Goal: Transaction & Acquisition: Purchase product/service

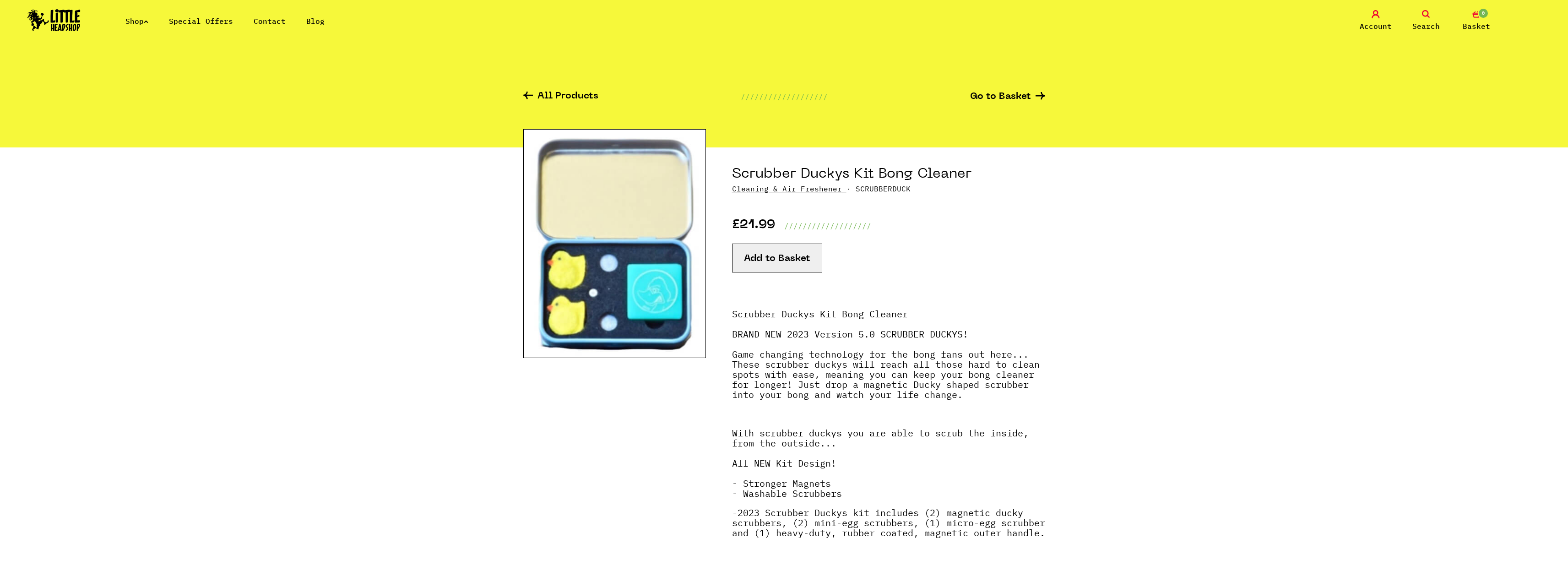
click at [778, 252] on button "Add to Basket" at bounding box center [777, 258] width 90 height 29
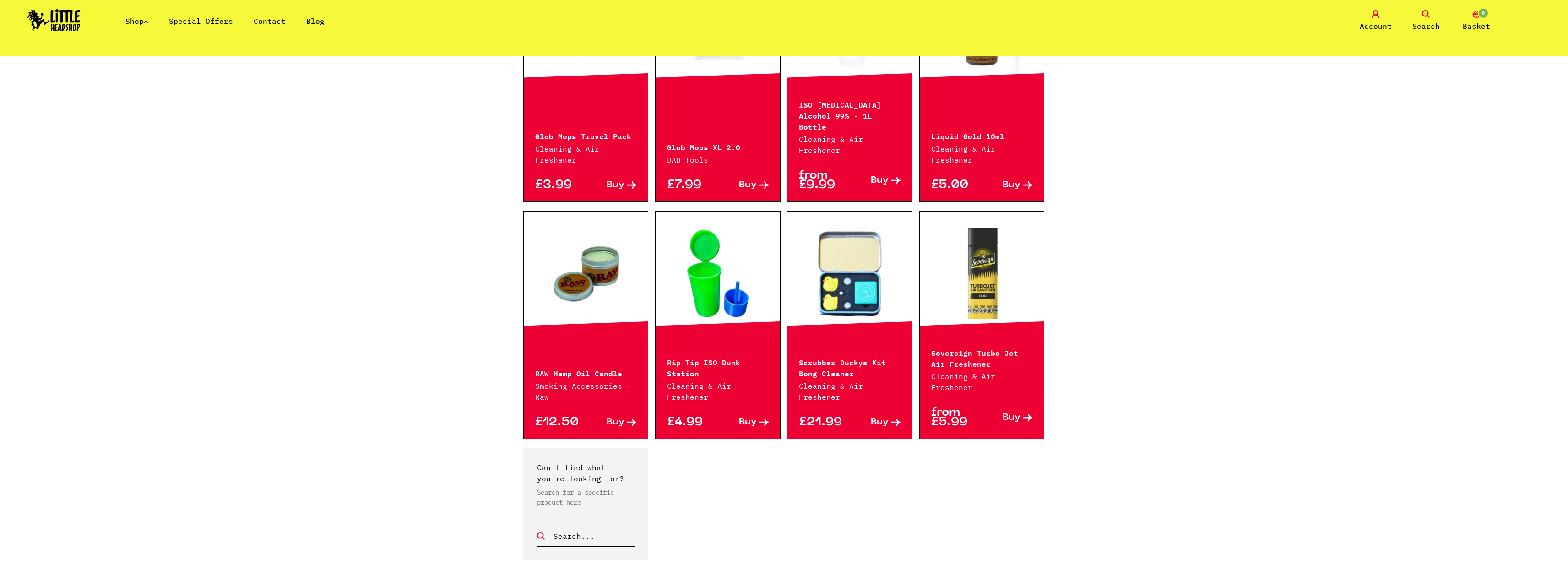
scroll to position [641, 0]
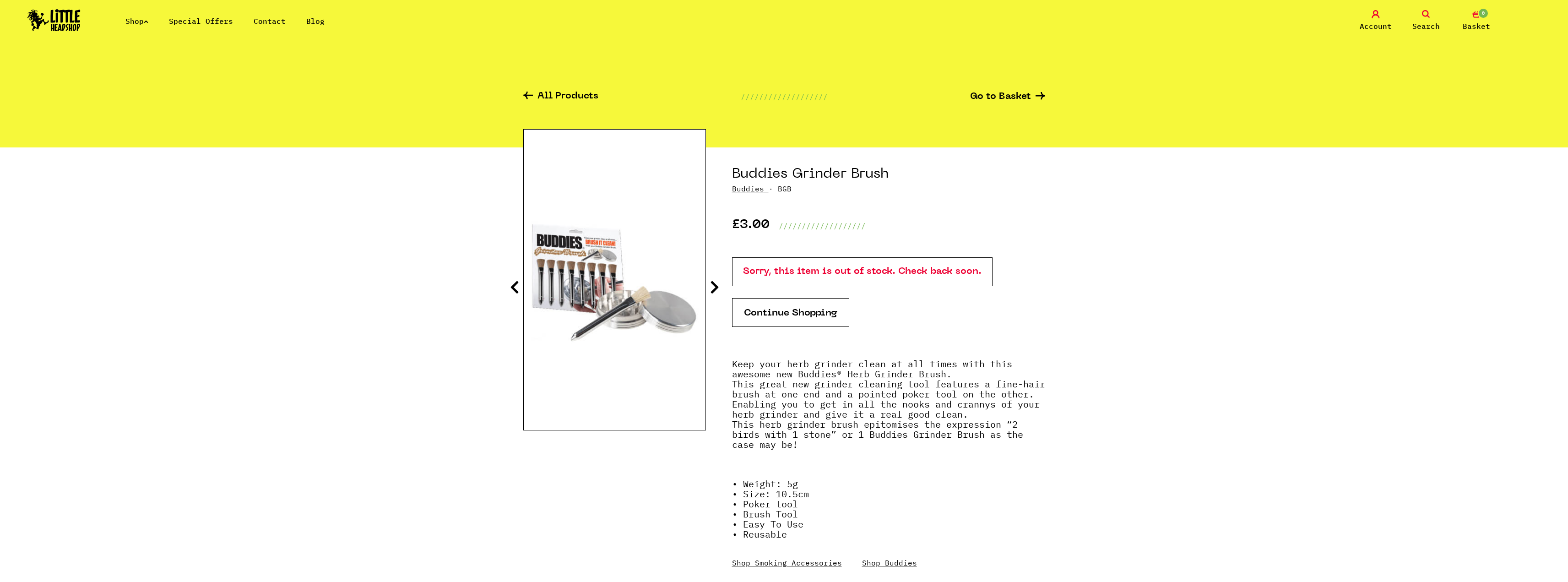
click at [719, 286] on section "Buddies Grinder Brush Buddies · BGB £3.00 /////////////////// Sorry, this item …" at bounding box center [785, 383] width 522 height 471
click at [718, 286] on icon at bounding box center [714, 287] width 9 height 14
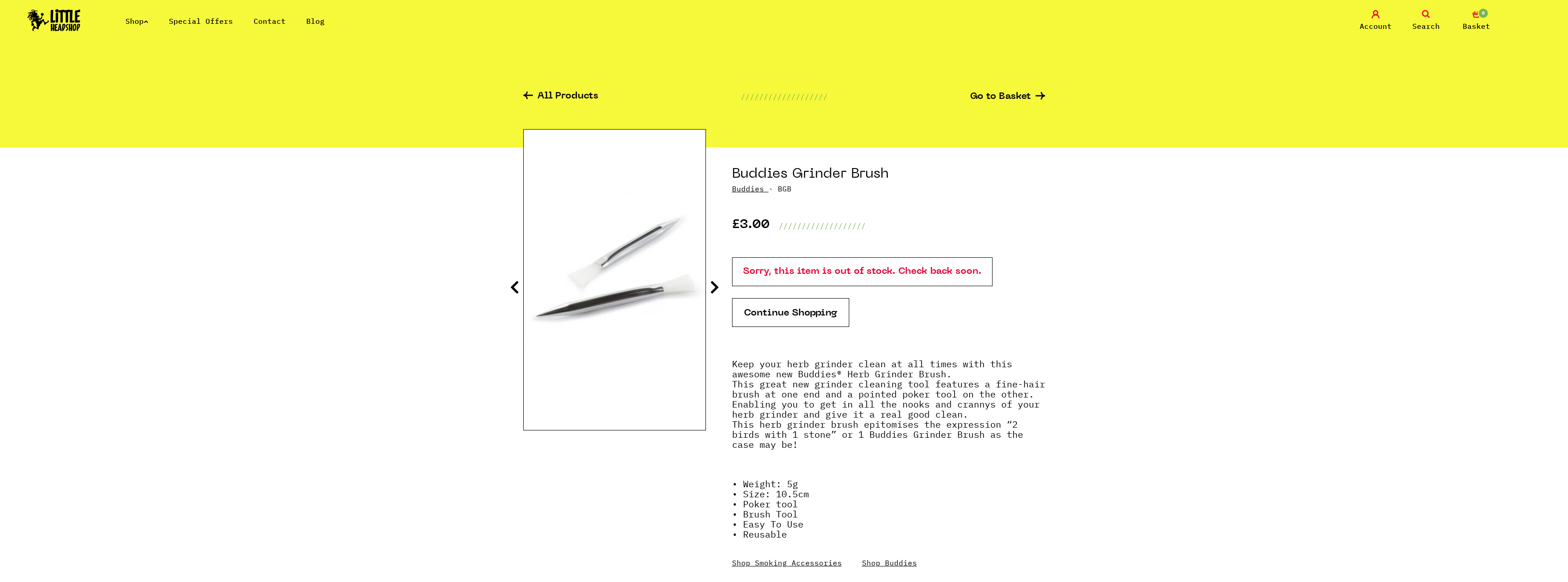
click at [718, 286] on icon at bounding box center [714, 287] width 9 height 14
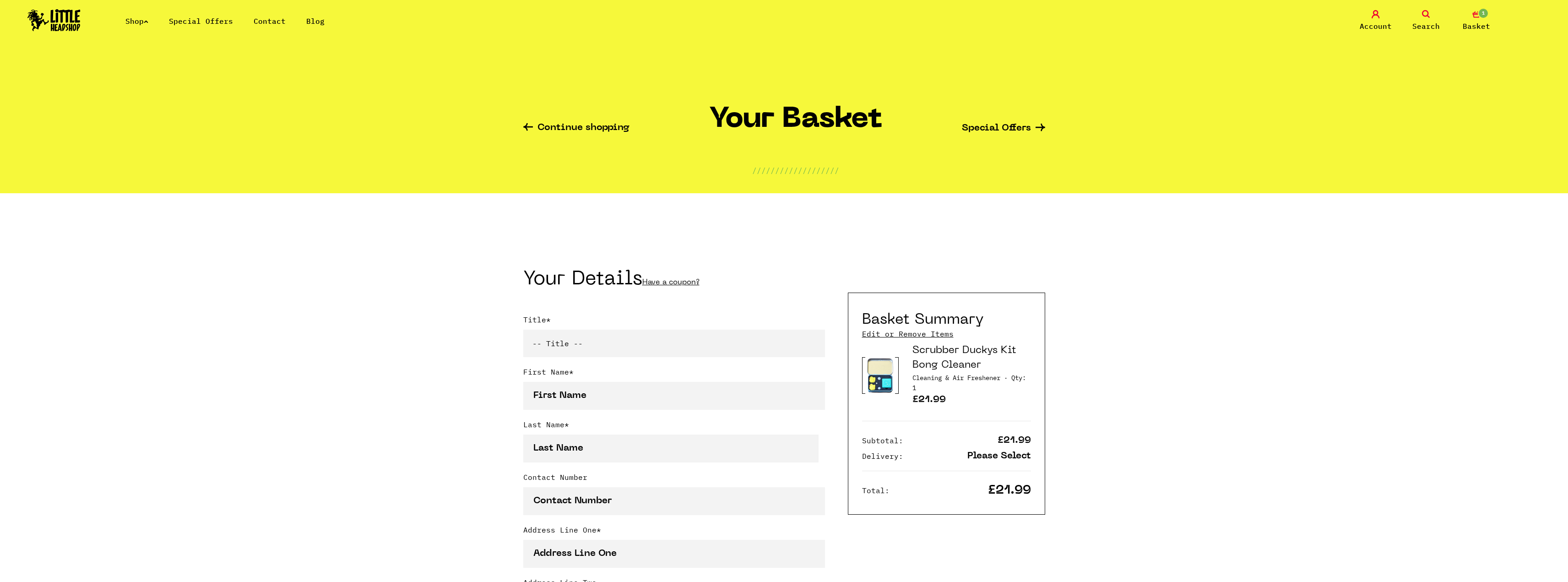
click at [1483, 14] on span "1" at bounding box center [1483, 13] width 11 height 11
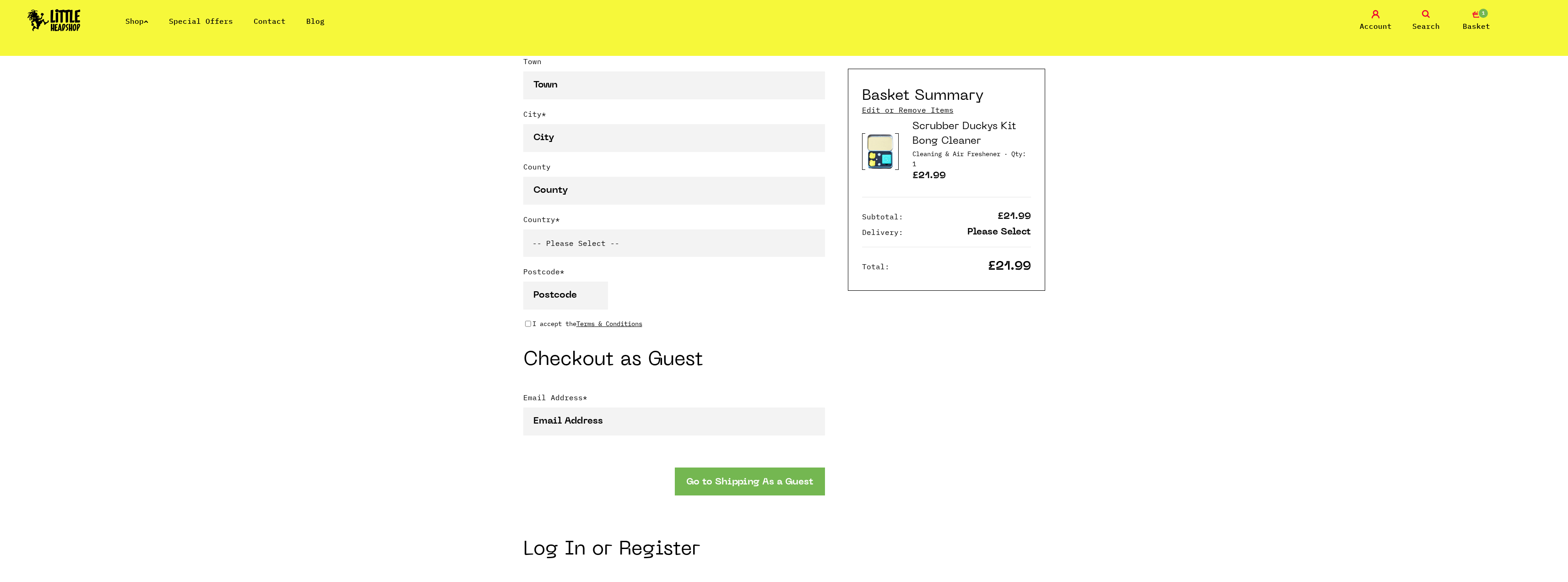
scroll to position [550, 0]
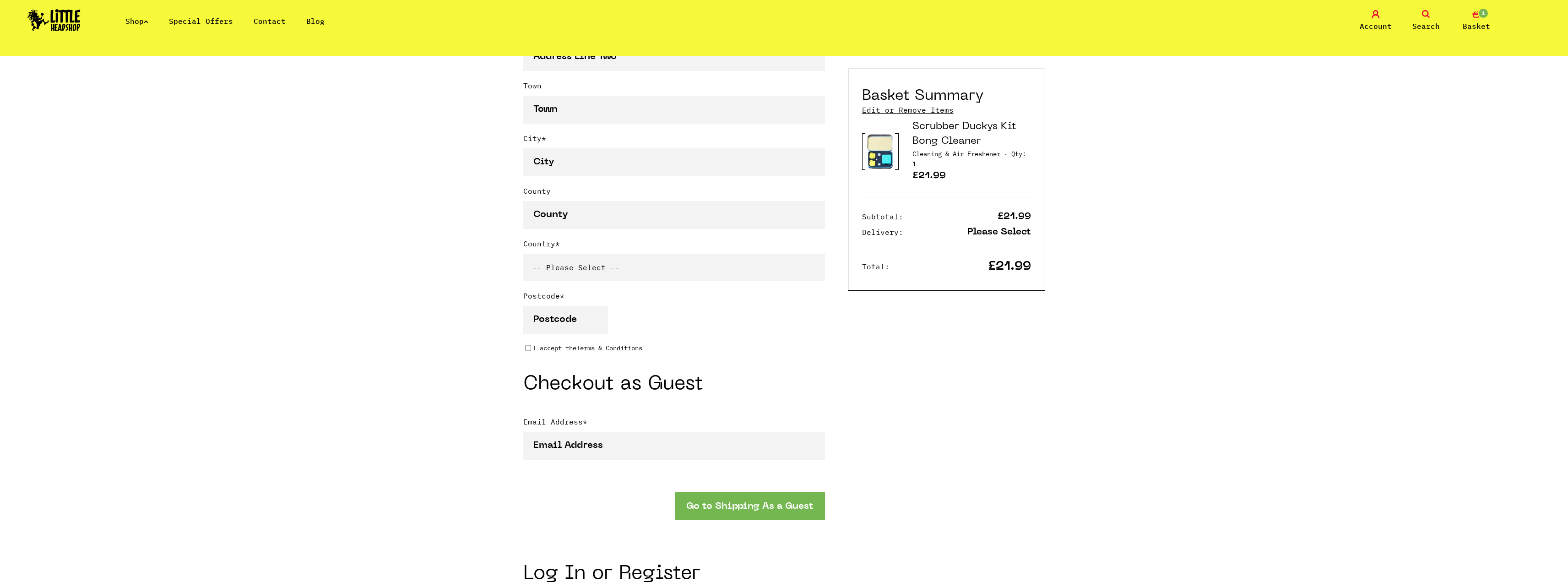
click at [691, 264] on select "-- Please Select -- United Kingdom Sweden Spain Slovenia Romania Portugal Polan…" at bounding box center [674, 267] width 301 height 27
select select "826"
click at [524, 256] on select "-- Please Select -- United Kingdom Sweden Spain Slovenia Romania Portugal Polan…" at bounding box center [674, 267] width 301 height 27
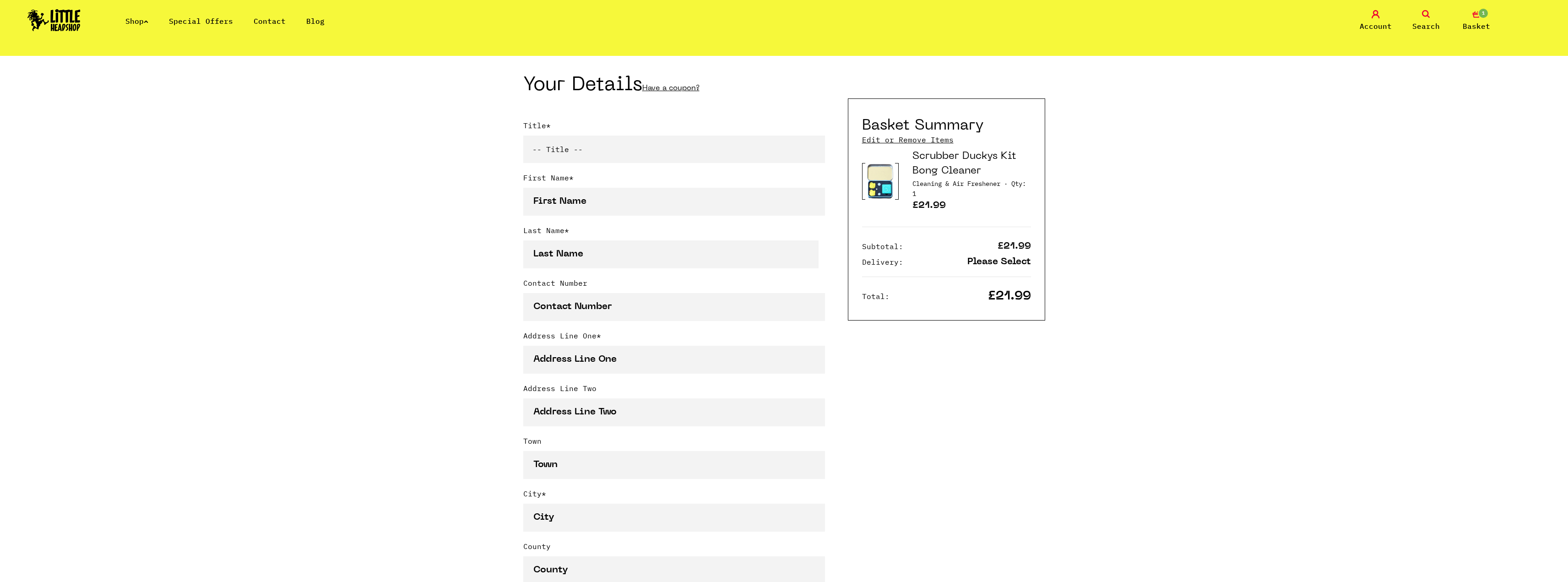
scroll to position [183, 0]
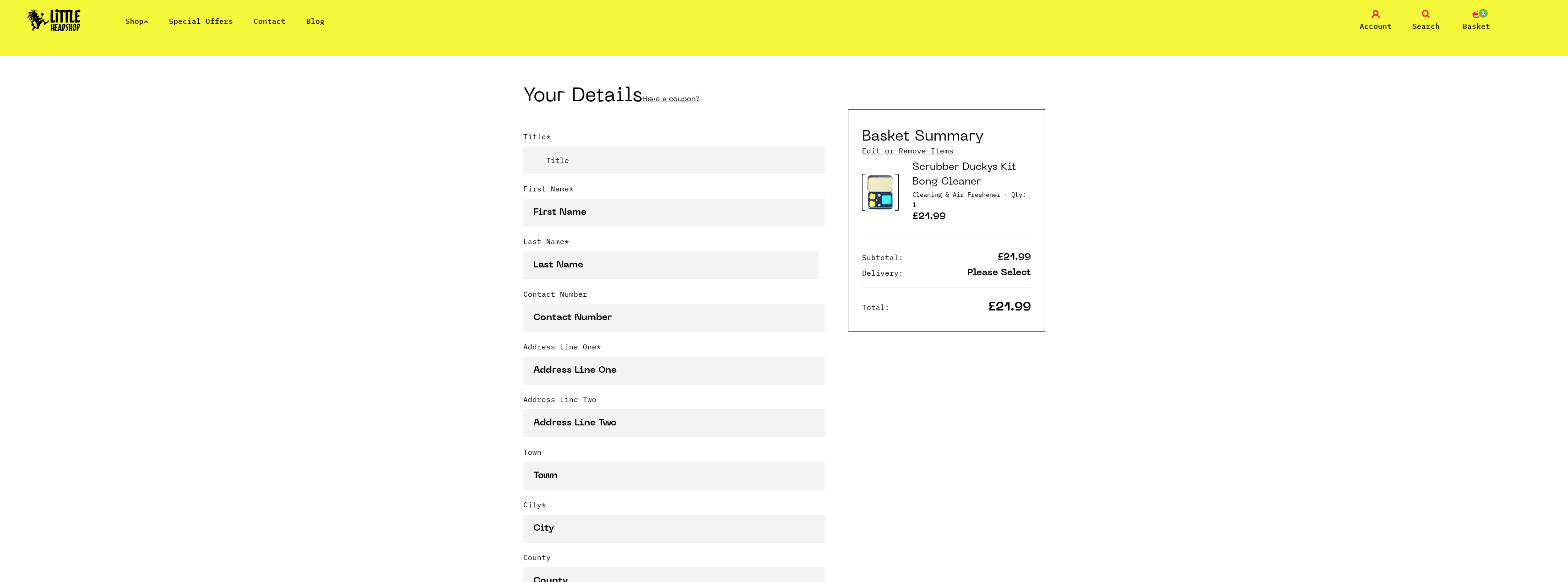
click at [641, 163] on select "-- Title -- Mr Mrs Ms Miss Dr Prof" at bounding box center [674, 160] width 301 height 27
select select "mr"
click at [524, 148] on select "-- Title -- Mr Mrs Ms Miss Dr Prof" at bounding box center [674, 160] width 301 height 27
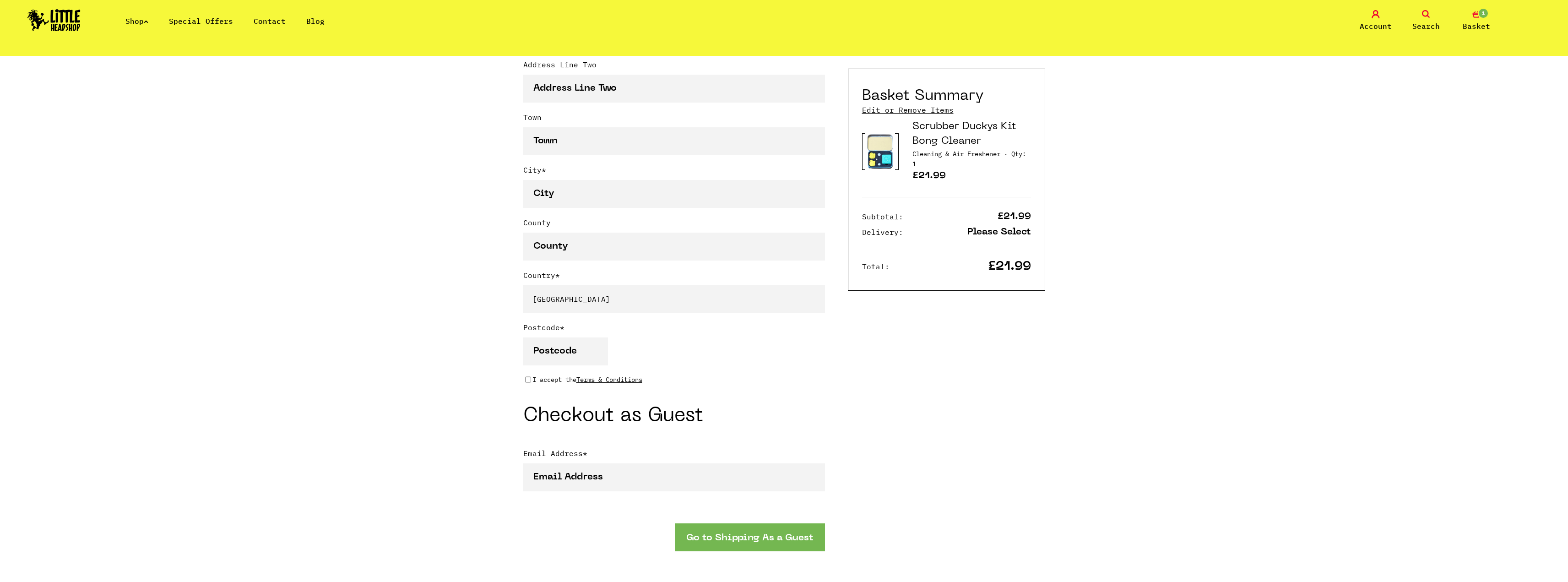
scroll to position [504, 0]
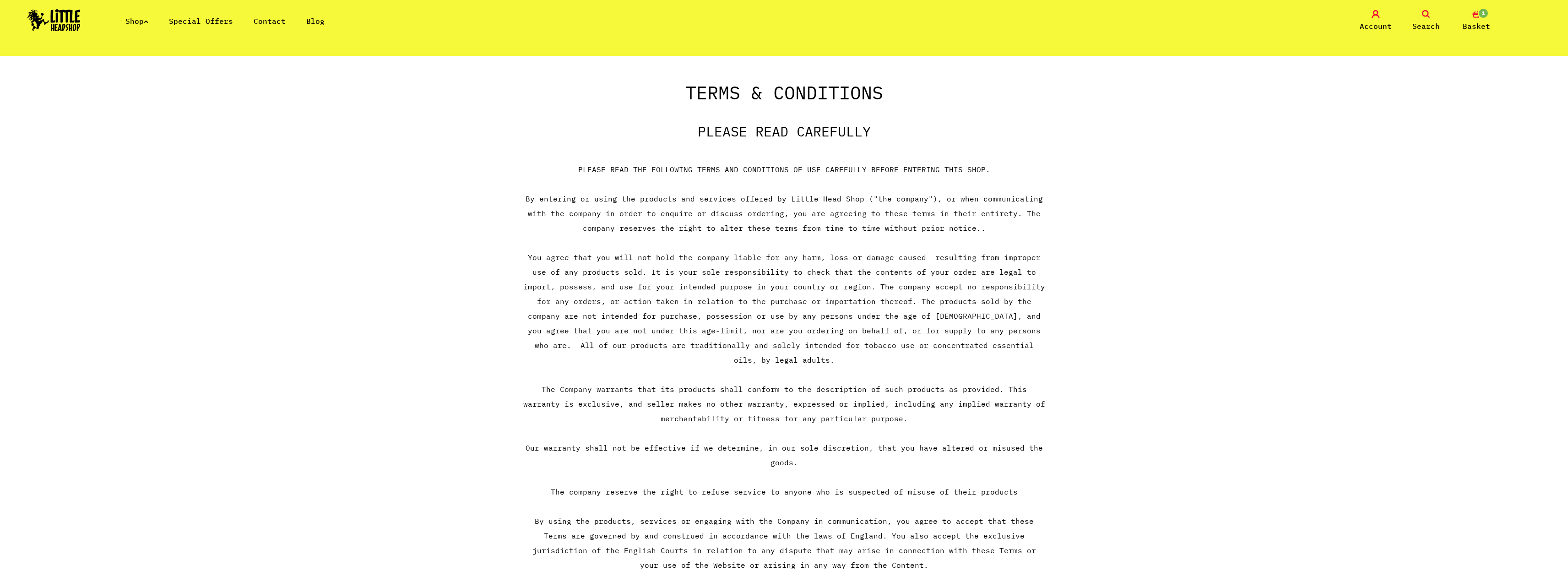
click at [148, 21] on icon at bounding box center [146, 21] width 5 height 3
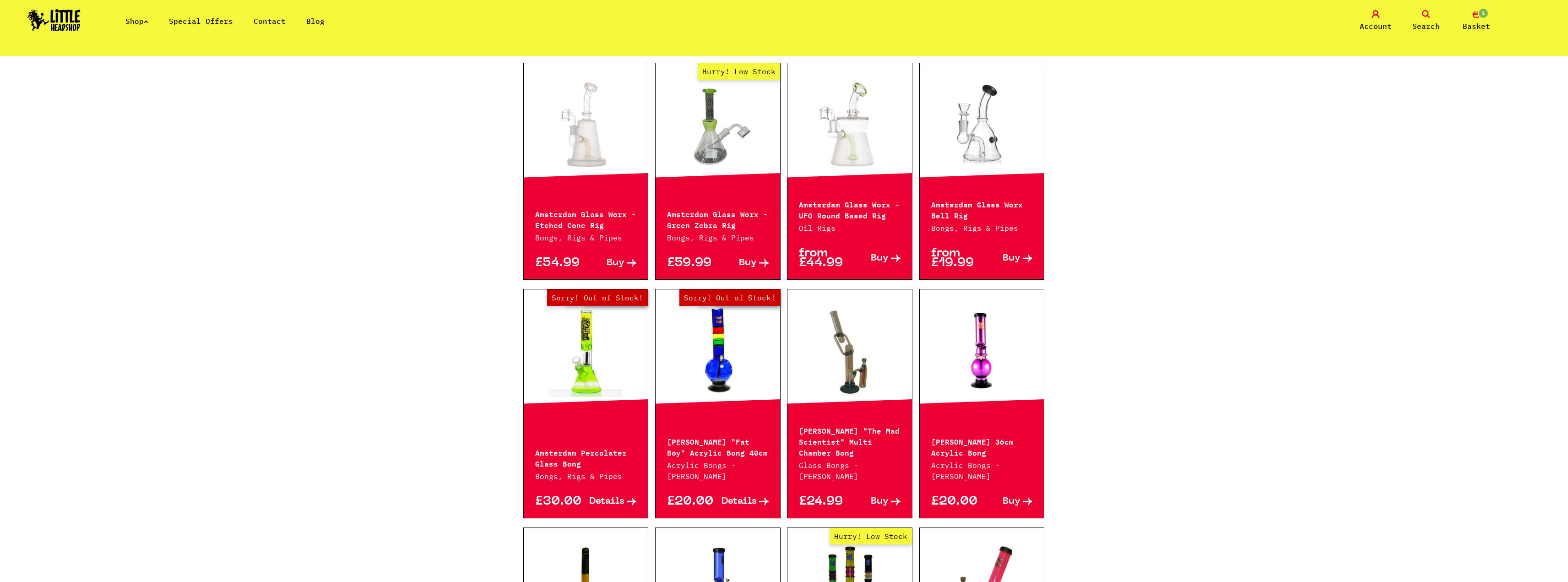
scroll to position [825, 0]
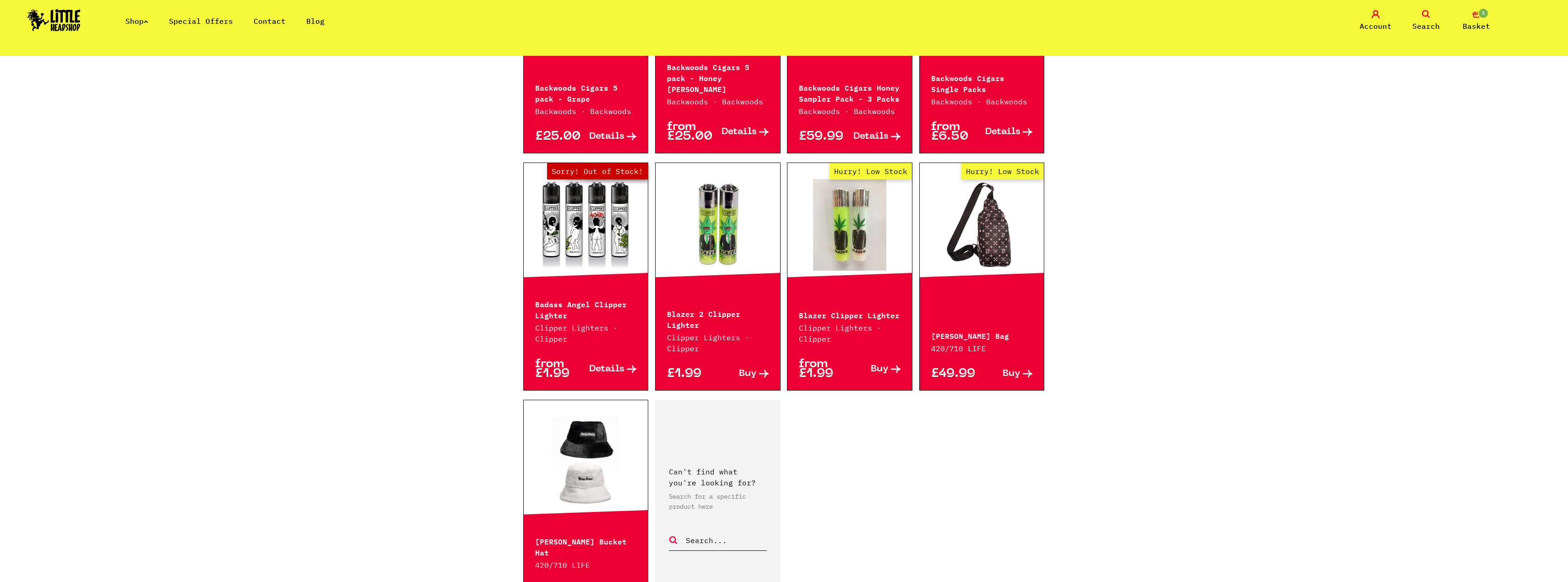
scroll to position [1191, 0]
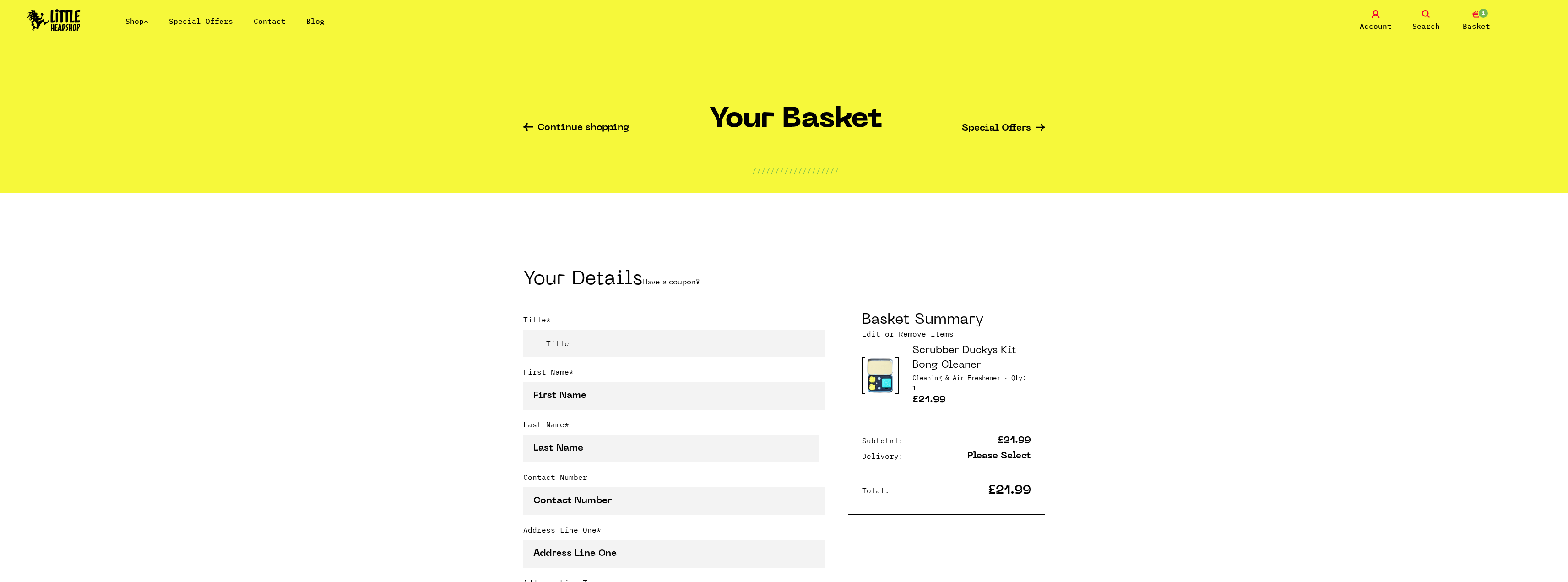
click at [936, 362] on link "Scrubber Duckys Kit Bong Cleaner" at bounding box center [964, 358] width 104 height 25
